Goal: Find contact information: Find contact information

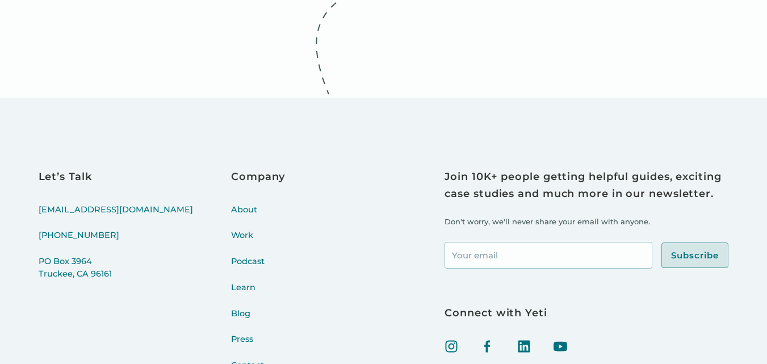
scroll to position [4238, 0]
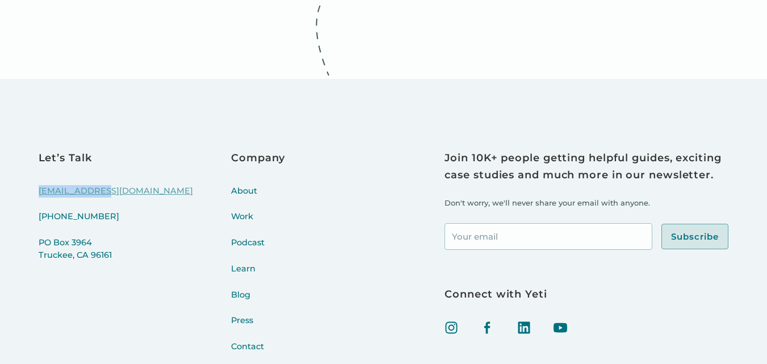
drag, startPoint x: 31, startPoint y: 179, endPoint x: 98, endPoint y: 184, distance: 67.2
click at [98, 184] on div "Let’s Talk [EMAIL_ADDRESS][DOMAIN_NAME] [PHONE_NUMBER] [STREET_ADDRESS] Company…" at bounding box center [383, 277] width 767 height 396
copy link "[EMAIL_ADDRESS][DOMAIN_NAME]"
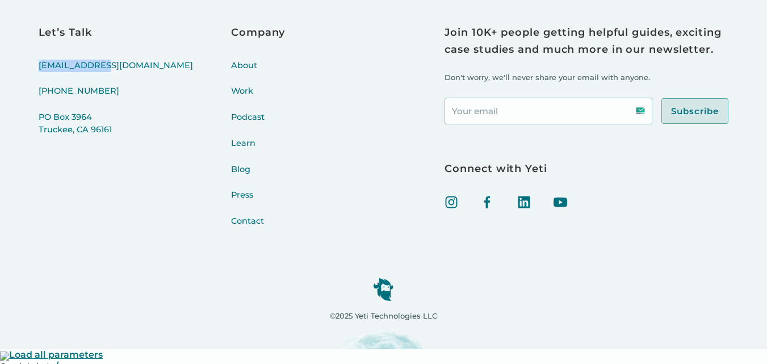
scroll to position [4376, 0]
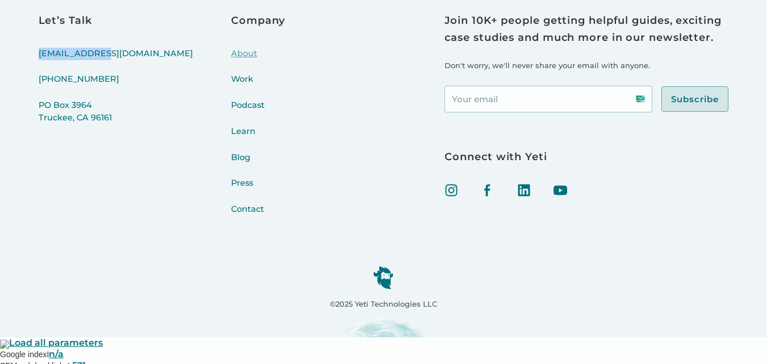
click at [231, 57] on link "About" at bounding box center [258, 61] width 54 height 26
click at [489, 195] on img at bounding box center [488, 190] width 14 height 14
click at [231, 216] on link "Contact" at bounding box center [258, 216] width 54 height 26
